Goal: Information Seeking & Learning: Find specific page/section

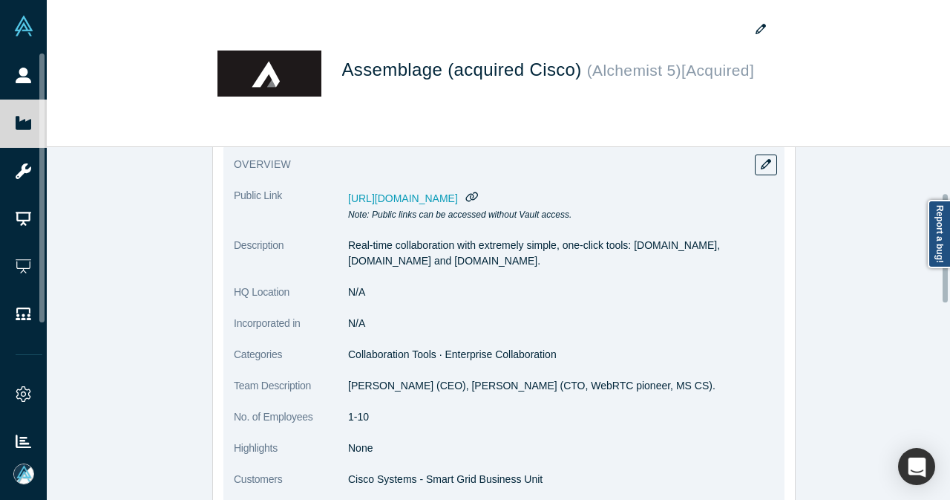
scroll to position [148, 0]
click at [761, 168] on icon "button" at bounding box center [766, 164] width 10 height 10
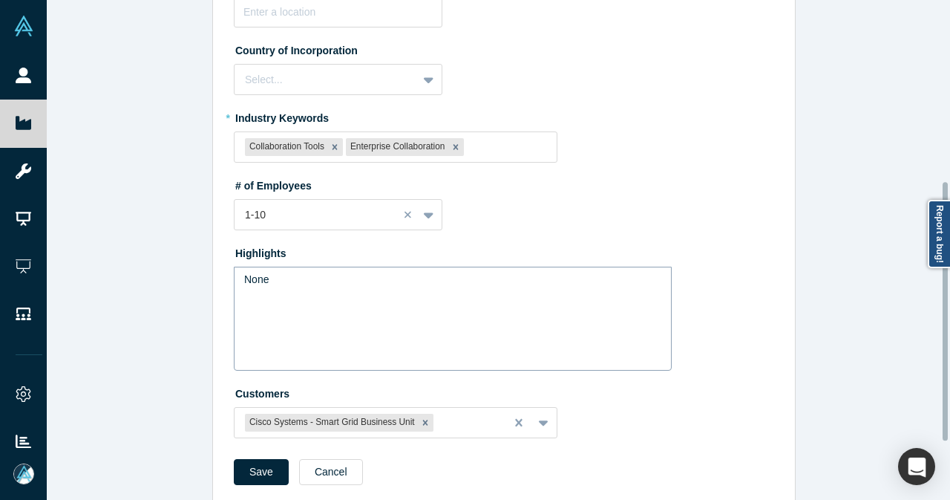
scroll to position [462, 0]
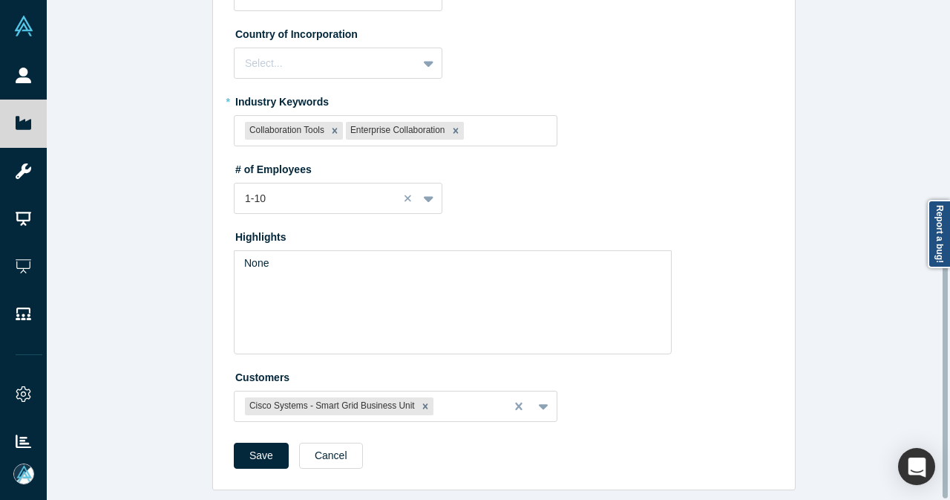
drag, startPoint x: 336, startPoint y: 449, endPoint x: 342, endPoint y: 430, distance: 20.2
click at [337, 447] on button "Cancel" at bounding box center [331, 455] width 64 height 26
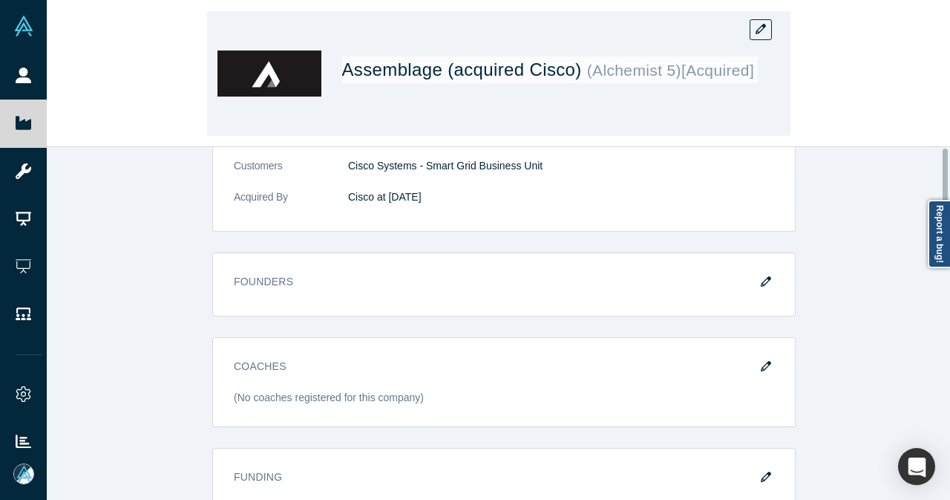
scroll to position [0, 0]
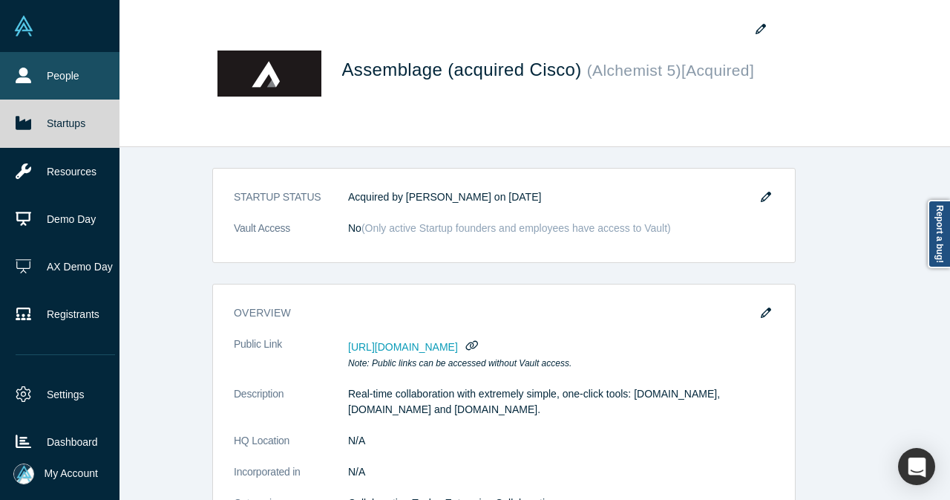
click at [36, 84] on link "People" at bounding box center [65, 76] width 131 height 48
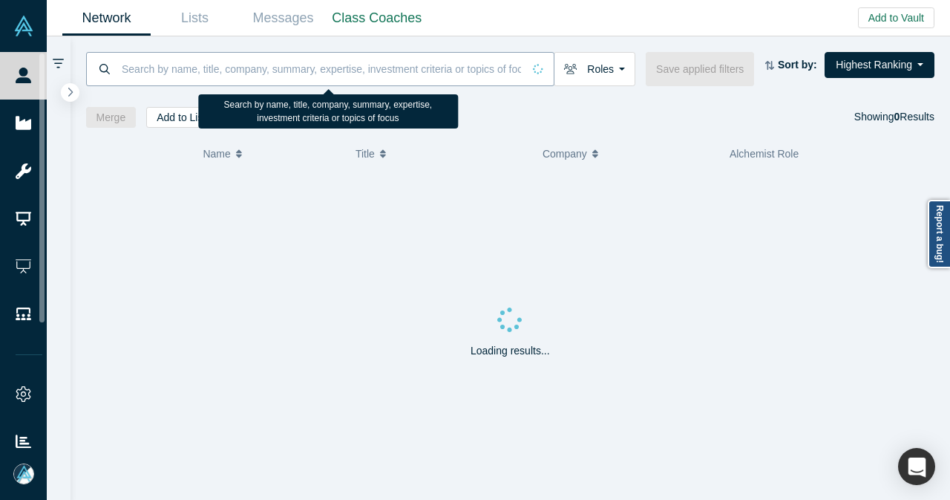
click at [295, 71] on input at bounding box center [321, 68] width 402 height 35
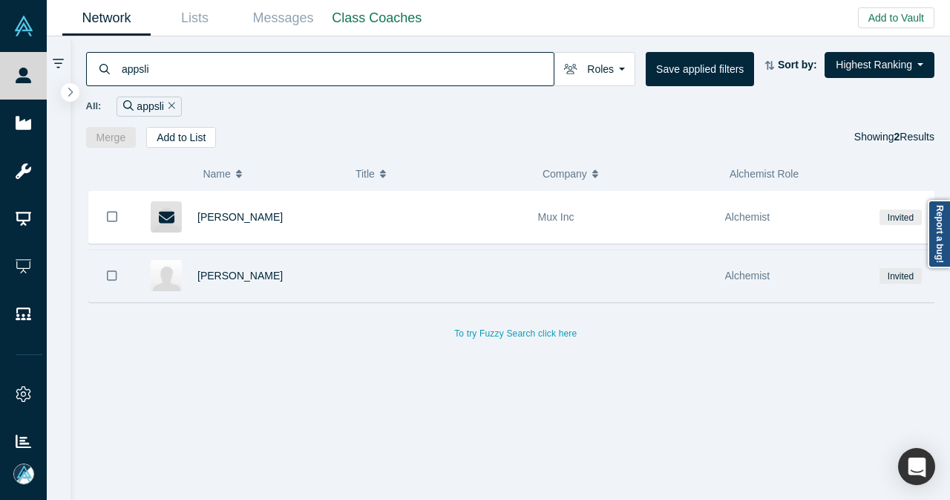
type input "appsli"
click at [325, 280] on div "[PERSON_NAME]" at bounding box center [266, 275] width 138 height 51
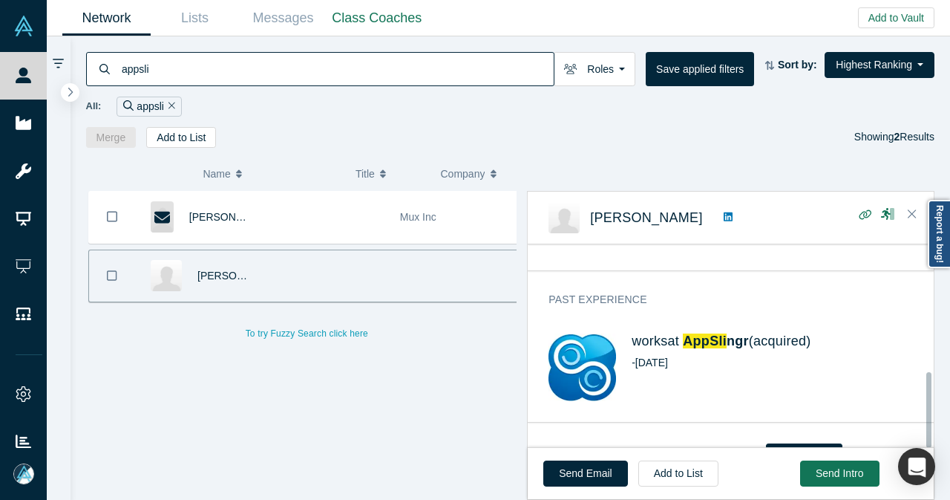
scroll to position [346, 0]
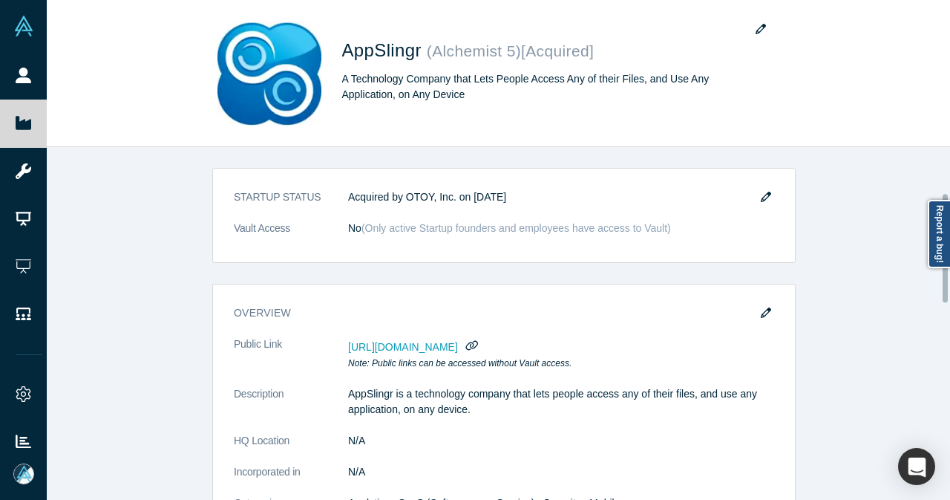
scroll to position [148, 0]
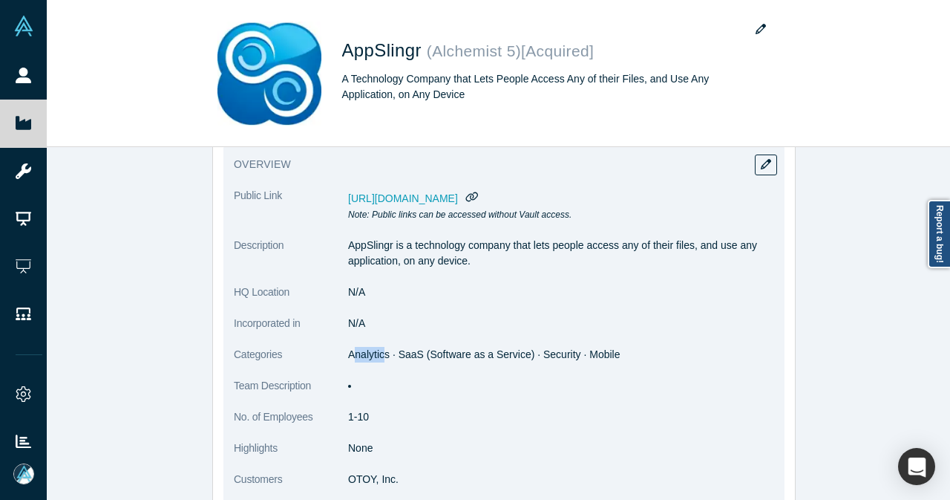
drag, startPoint x: 346, startPoint y: 358, endPoint x: 378, endPoint y: 356, distance: 32.0
click at [378, 356] on span "Analytics · SaaS (Software as a Service) · Security · Mobile" at bounding box center [484, 354] width 272 height 12
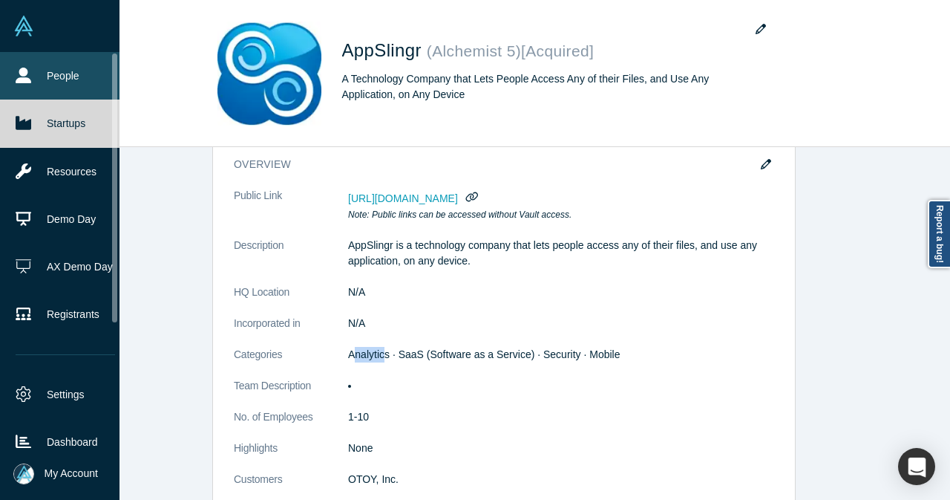
click at [43, 78] on link "People" at bounding box center [65, 76] width 131 height 48
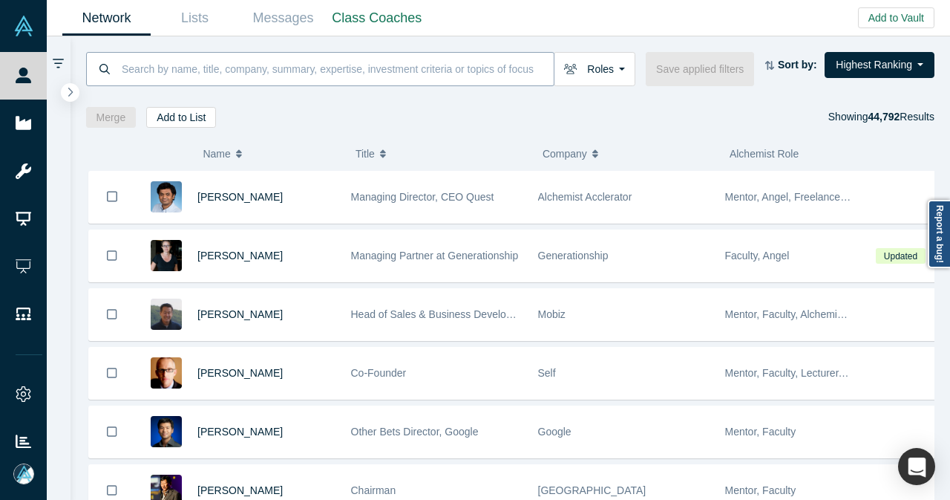
click at [305, 74] on input at bounding box center [337, 68] width 434 height 35
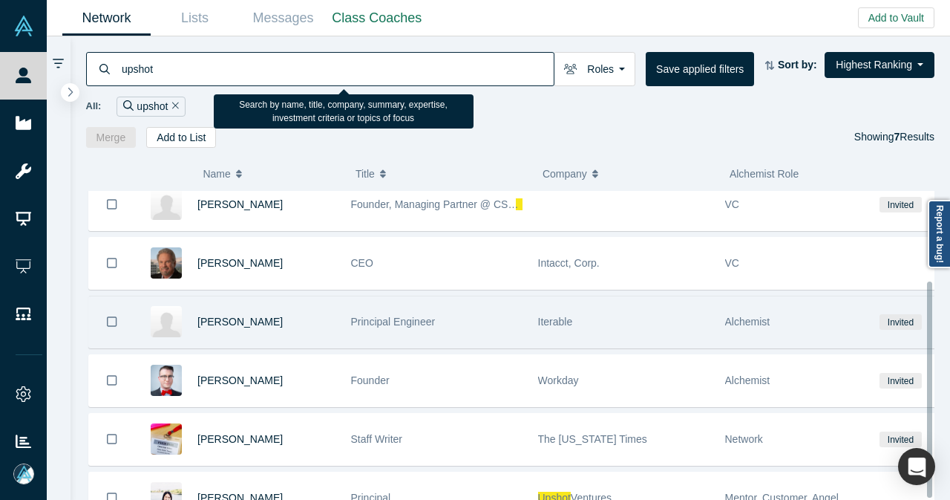
scroll to position [131, 0]
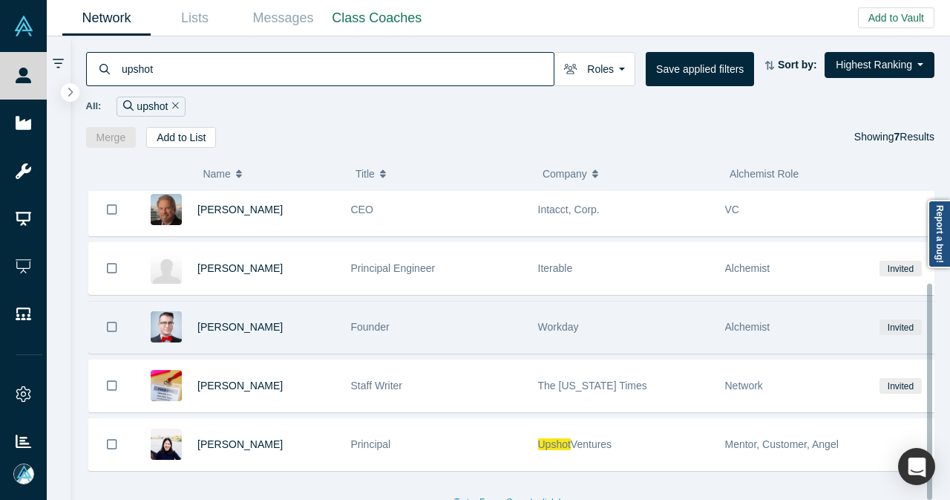
click at [472, 324] on div "Founder" at bounding box center [437, 326] width 172 height 51
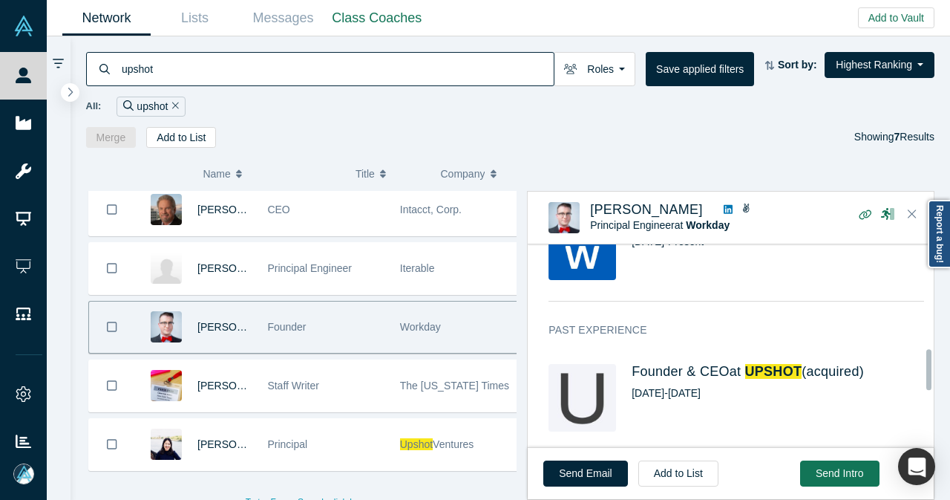
scroll to position [520, 0]
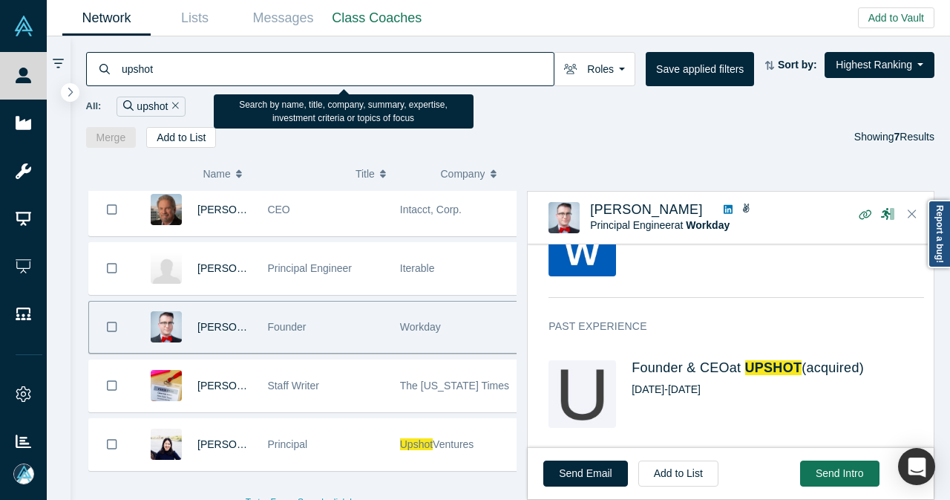
drag, startPoint x: 251, startPoint y: 76, endPoint x: 107, endPoint y: 69, distance: 144.2
click at [110, 74] on div "upshot" at bounding box center [320, 69] width 468 height 34
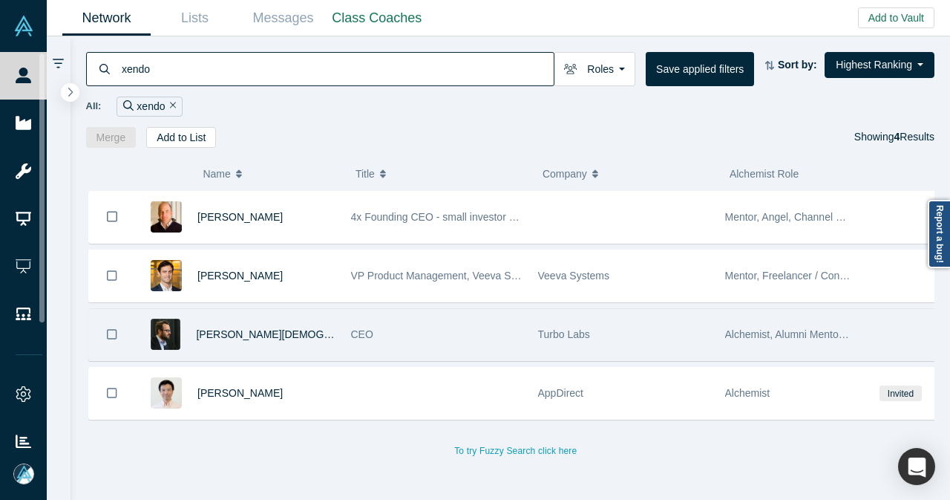
type input "xendo"
click at [393, 317] on div "CEO" at bounding box center [437, 334] width 172 height 51
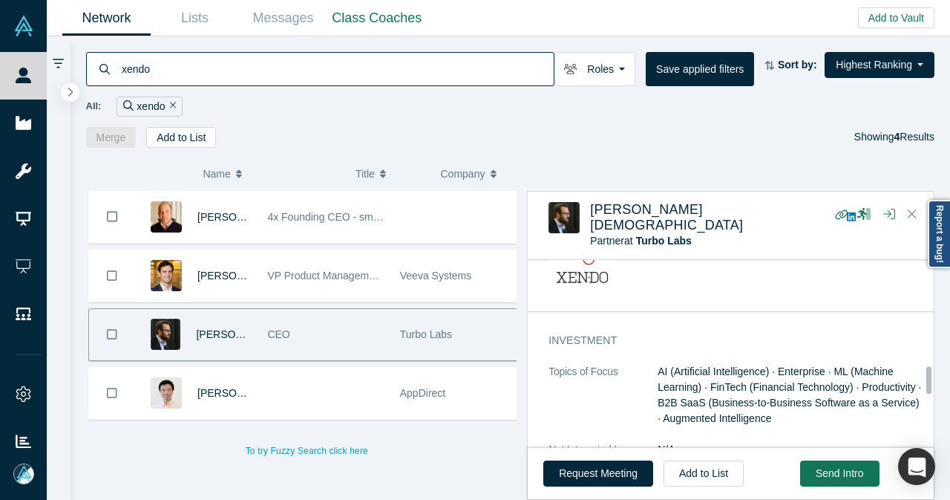
scroll to position [765, 0]
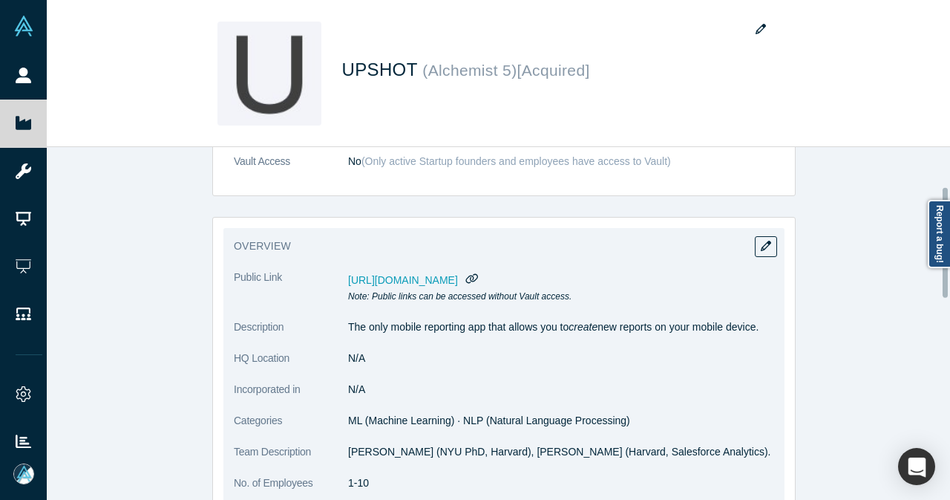
scroll to position [148, 0]
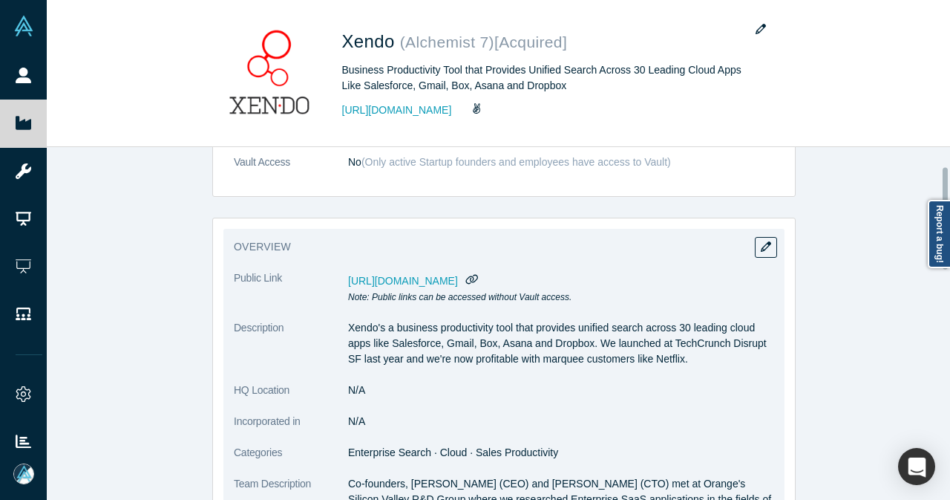
scroll to position [148, 0]
